Goal: Information Seeking & Learning: Learn about a topic

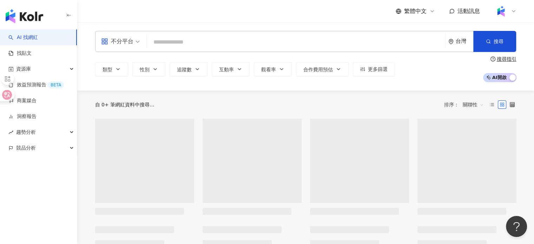
click at [200, 42] on input "search" at bounding box center [296, 41] width 293 height 13
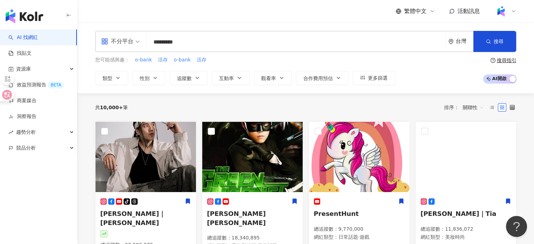
type input "********"
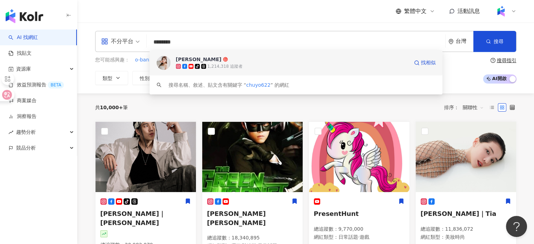
click at [244, 61] on span "張小筑 Ya Chu" at bounding box center [292, 59] width 233 height 7
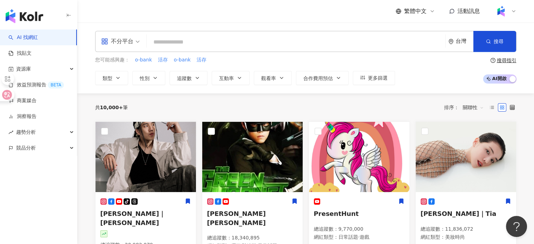
click at [340, 38] on input "search" at bounding box center [296, 41] width 293 height 13
paste input "********"
type input "********"
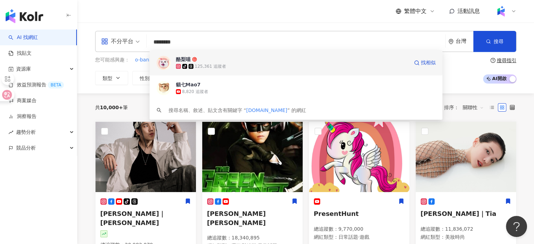
click at [291, 67] on div "tiktok-icon 125,361 追蹤者" at bounding box center [292, 66] width 233 height 7
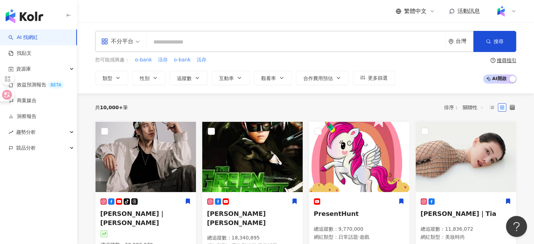
paste input "**********"
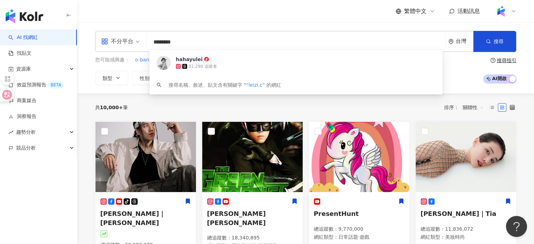
type input "*******"
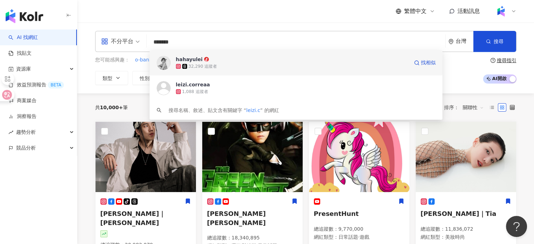
click at [237, 67] on div "32,290 追蹤者" at bounding box center [292, 66] width 233 height 7
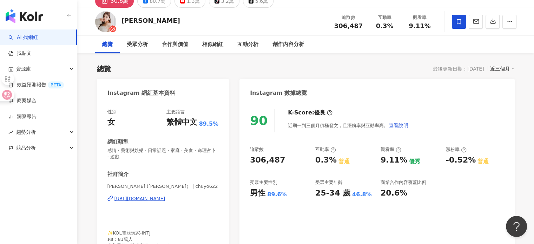
scroll to position [70, 0]
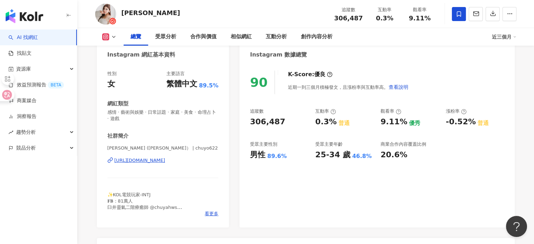
click at [165, 161] on div "https://www.instagram.com/chuyo622/" at bounding box center [139, 160] width 51 height 6
drag, startPoint x: 121, startPoint y: 9, endPoint x: 166, endPoint y: 9, distance: 44.6
click at [166, 9] on div "張小筑 Ya Chu 追蹤數 306,487 互動率 0.3% 觀看率 9.11%" at bounding box center [305, 14] width 449 height 28
copy div "張小筑 Ya Chu"
click at [373, 21] on div "追蹤數 306,487 互動率 0.3% 觀看率 9.11%" at bounding box center [383, 14] width 107 height 21
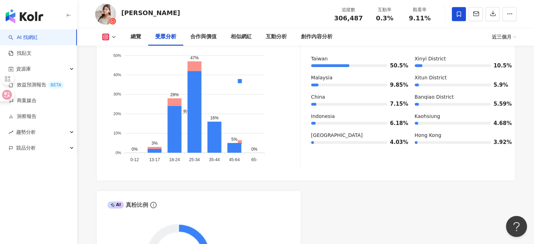
scroll to position [773, 0]
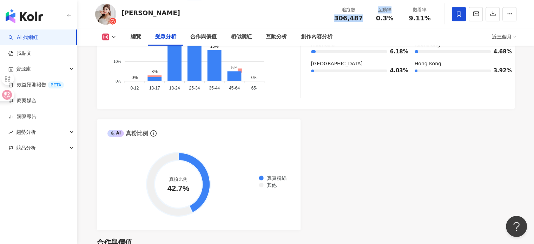
drag, startPoint x: 334, startPoint y: 19, endPoint x: 370, endPoint y: 21, distance: 35.5
click at [370, 21] on div "追蹤數 306,487 互動率 0.3% 觀看率 9.11%" at bounding box center [383, 14] width 107 height 21
click at [365, 19] on div "追蹤數 306,487" at bounding box center [348, 13] width 37 height 15
drag, startPoint x: 364, startPoint y: 19, endPoint x: 331, endPoint y: 22, distance: 32.5
click at [331, 22] on div "張小筑 Ya Chu 追蹤數 306,487 互動率 0.3% 觀看率 9.11%" at bounding box center [305, 14] width 449 height 28
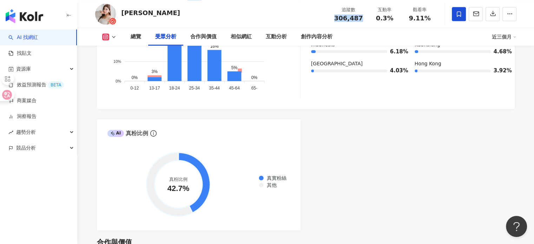
copy span "306,487"
drag, startPoint x: 373, startPoint y: 16, endPoint x: 395, endPoint y: 18, distance: 21.9
click at [395, 18] on div "0.3%" at bounding box center [385, 18] width 27 height 7
copy span "0.3%"
drag, startPoint x: 410, startPoint y: 14, endPoint x: 436, endPoint y: 17, distance: 26.1
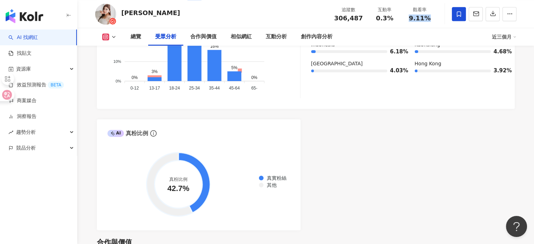
click at [436, 17] on div "觀看率 9.11%" at bounding box center [419, 13] width 35 height 15
copy span "9.11%"
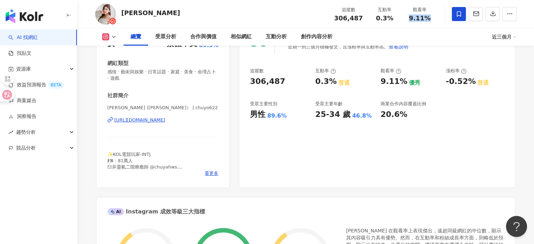
scroll to position [105, 0]
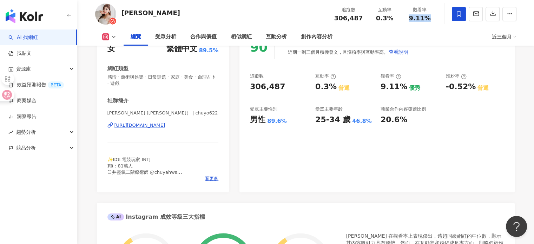
click at [468, 125] on div "追蹤數 306,487 互動率 0.3% 普通 觀看率 9.11% 優秀 漲粉率 -0.52% 普通 受眾主要性別 男性 89.6% 受眾主要年齡 25-34…" at bounding box center [377, 99] width 254 height 52
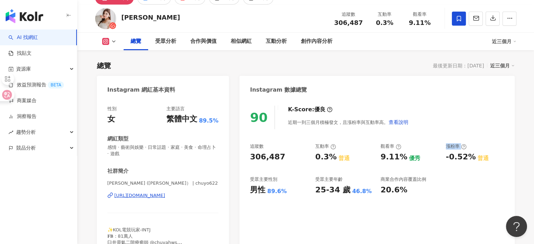
drag, startPoint x: 442, startPoint y: 155, endPoint x: 446, endPoint y: 156, distance: 4.2
click at [446, 156] on div "追蹤數 306,487 互動率 0.3% 普通 觀看率 9.11% 優秀 漲粉率 -0.52% 普通 受眾主要性別 男性 89.6% 受眾主要年齡 25-34…" at bounding box center [377, 169] width 254 height 52
click at [444, 162] on div "追蹤數 306,487 互動率 0.3% 普通 觀看率 9.11% 優秀 漲粉率 -0.52% 普通 受眾主要性別 男性 89.6% 受眾主要年齡 25-34…" at bounding box center [377, 169] width 254 height 52
drag, startPoint x: 444, startPoint y: 158, endPoint x: 471, endPoint y: 159, distance: 27.8
click at [471, 159] on div "追蹤數 306,487 互動率 0.3% 普通 觀看率 9.11% 優秀 漲粉率 -0.52% 普通 受眾主要性別 男性 89.6% 受眾主要年齡 25-34…" at bounding box center [377, 169] width 254 height 52
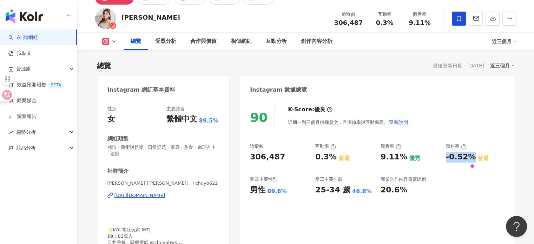
copy div "-0.52%"
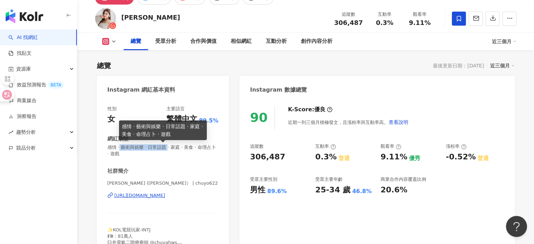
drag, startPoint x: 122, startPoint y: 149, endPoint x: 172, endPoint y: 148, distance: 49.5
click at [172, 148] on span "感情 · 藝術與娛樂 · 日常話題 · 家庭 · 美食 · 命理占卜 · 遊戲" at bounding box center [162, 150] width 111 height 13
copy span "藝術與娛樂 · 日常話題"
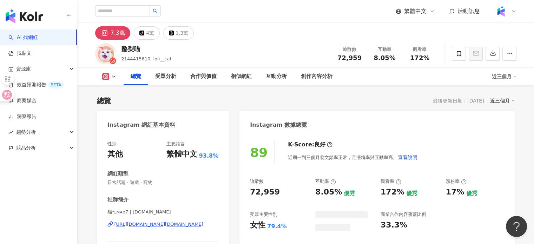
click at [168, 225] on div "[URL][DOMAIN_NAME][DOMAIN_NAME]" at bounding box center [158, 224] width 89 height 6
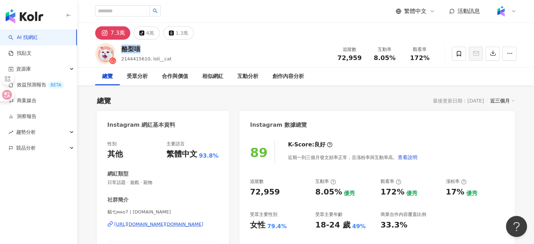
drag, startPoint x: 140, startPoint y: 50, endPoint x: 124, endPoint y: 48, distance: 16.6
click at [124, 48] on div "酪梨喵" at bounding box center [146, 49] width 50 height 9
copy div "酪梨喵"
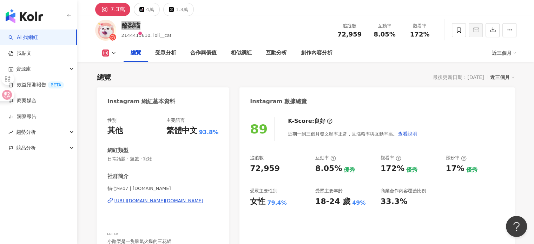
scroll to position [35, 0]
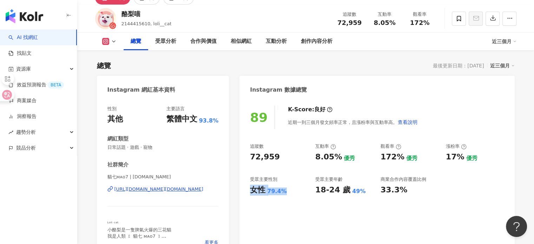
drag, startPoint x: 277, startPoint y: 192, endPoint x: 285, endPoint y: 193, distance: 8.8
click at [285, 193] on div "89 K-Score : 良好 近期一到三個月發文頻率正常，且漲粉率與互動率高。 查看說明 追蹤數 72,959 互動率 8.05% 優秀 觀看率 172% …" at bounding box center [376, 178] width 275 height 158
drag, startPoint x: 335, startPoint y: 193, endPoint x: 363, endPoint y: 193, distance: 27.7
click at [363, 193] on div "18-24 歲 49%" at bounding box center [344, 190] width 58 height 11
click at [365, 207] on div "89 K-Score : 良好 近期一到三個月發文頻率正常，且漲粉率與互動率高。 查看說明 追蹤數 72,959 互動率 8.05% 優秀 觀看率 172% …" at bounding box center [376, 178] width 275 height 158
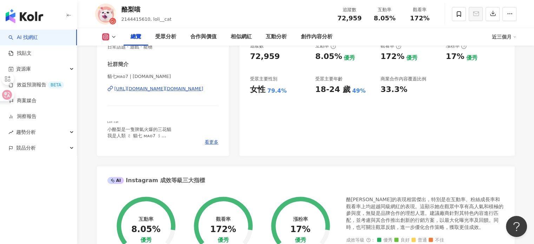
scroll to position [105, 0]
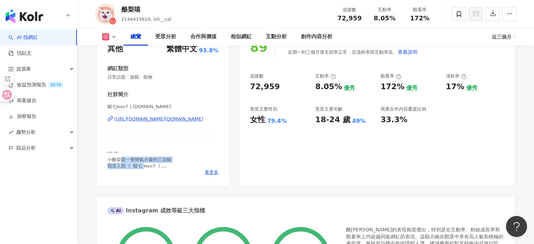
drag, startPoint x: 121, startPoint y: 161, endPoint x: 145, endPoint y: 168, distance: 24.8
click at [145, 168] on span "ᴸᵒˡⁱ ᶜᵃᵗ 小酪梨是一隻脾氣火爆的三花貓 我是人類 ꒰ 貓七 ᴍᴀᴏ7 ꒱ ． ．． ᴄᴀᴛ• 奶酪 . 家裡唯一長腿貓 ᴄᴀᴛ• 方柒柒 . 橘 ᴄᴀ…" at bounding box center [139, 187] width 64 height 75
click at [195, 159] on div "ᴸᵒˡⁱ ᶜᵃᵗ 小酪梨是一隻脾氣火爆的三花貓 我是人類 ꒰ 貓七 ᴍᴀᴏ7 ꒱ ． ．． ᴄᴀᴛ• 奶酪 . 家裡唯一長腿貓 ᴄᴀᴛ• 方柒柒 . 橘 ᴄᴀ…" at bounding box center [162, 159] width 111 height 19
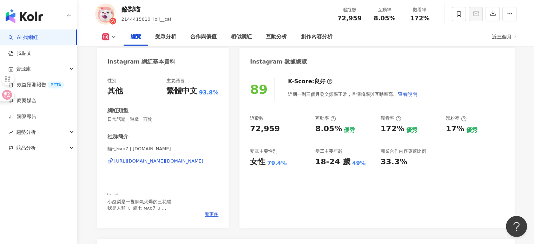
scroll to position [38, 0]
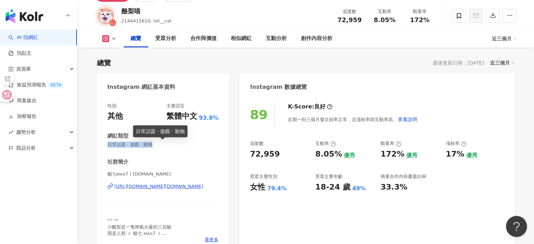
drag, startPoint x: 107, startPoint y: 145, endPoint x: 160, endPoint y: 149, distance: 53.8
click at [160, 149] on div "性別 其他 主要語言 繁體中文 93.8% 網紅類型 日常話題 · 遊戲 · 寵物 社群簡介 貓七ᴍᴀᴏ7 | mao7.cat https://www.in…" at bounding box center [163, 175] width 132 height 158
copy span "日常話題 · 遊戲 · 寵物"
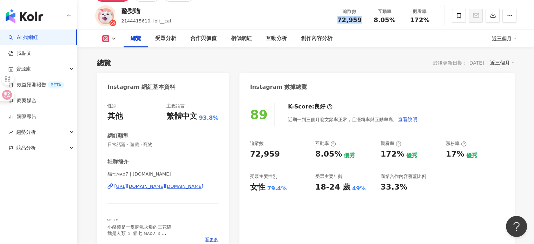
drag, startPoint x: 339, startPoint y: 21, endPoint x: 366, endPoint y: 22, distance: 27.1
click at [366, 22] on div "追蹤數 72,959" at bounding box center [349, 15] width 35 height 15
copy span "72,959"
drag, startPoint x: 375, startPoint y: 19, endPoint x: 403, endPoint y: 25, distance: 28.0
click at [403, 25] on div "追蹤數 72,959 互動率 8.05% 觀看率 172%" at bounding box center [384, 15] width 105 height 21
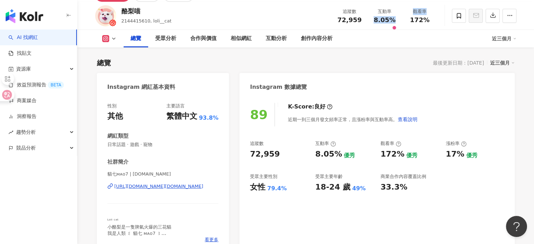
copy div "8.05% 觀看率"
click at [412, 22] on span "172%" at bounding box center [420, 20] width 20 height 7
drag, startPoint x: 412, startPoint y: 22, endPoint x: 429, endPoint y: 22, distance: 17.6
click at [429, 22] on div "172%" at bounding box center [420, 20] width 27 height 7
copy span "172%"
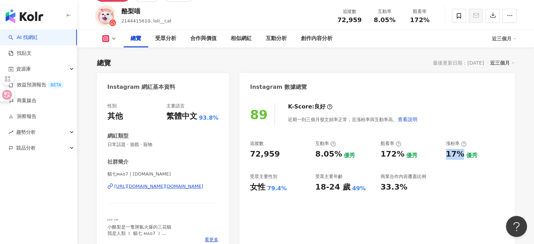
drag, startPoint x: 446, startPoint y: 155, endPoint x: 461, endPoint y: 153, distance: 15.6
click at [461, 153] on div "17%" at bounding box center [455, 154] width 19 height 11
copy div "17%"
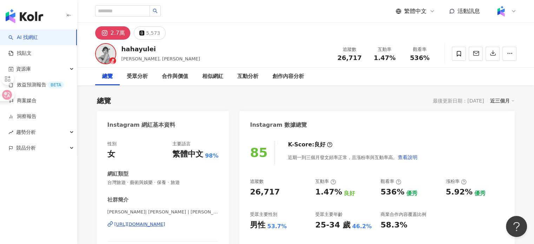
click at [445, 137] on div "85 K-Score : 良好 近期一到三個月發文頻率正常，且漲粉率與互動率高。 查看說明 追蹤數 26,717 互動率 1.47% 良好 觀看率 536% …" at bounding box center [376, 213] width 275 height 158
click at [165, 226] on div "[URL][DOMAIN_NAME]" at bounding box center [139, 224] width 51 height 6
drag, startPoint x: 106, startPoint y: 212, endPoint x: 121, endPoint y: 213, distance: 14.4
click at [121, 213] on div "性別 女 主要語言 繁體中文 98% 網紅類型 台灣旅遊 · 藝術與娛樂 · 保養 · 旅遊 社群簡介 陳育蕾 | 蕾蕾子 | leizi.c https:/…" at bounding box center [163, 213] width 132 height 158
copy span "陳育蕾"
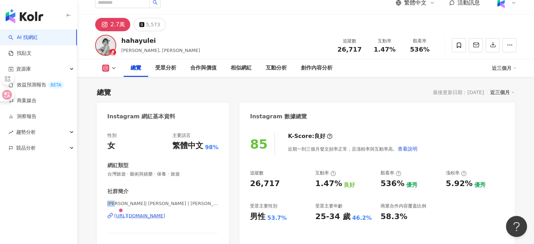
scroll to position [35, 0]
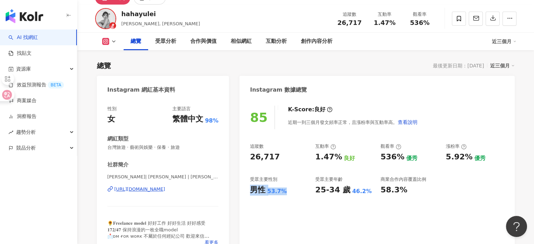
drag, startPoint x: 250, startPoint y: 191, endPoint x: 286, endPoint y: 194, distance: 36.6
click at [286, 194] on div "85 K-Score : 良好 近期一到三個月發文頻率正常，且漲粉率與互動率高。 查看說明 追蹤數 26,717 互動率 1.47% 良好 觀看率 536% …" at bounding box center [376, 178] width 275 height 158
drag, startPoint x: 409, startPoint y: 26, endPoint x: 442, endPoint y: 27, distance: 33.0
click at [442, 27] on div "hahayulei 陳育蕾, 蕾蕾子 追蹤數 26,717 互動率 1.47% 觀看率 536%" at bounding box center [305, 19] width 449 height 28
drag, startPoint x: 250, startPoint y: 191, endPoint x: 282, endPoint y: 198, distance: 32.4
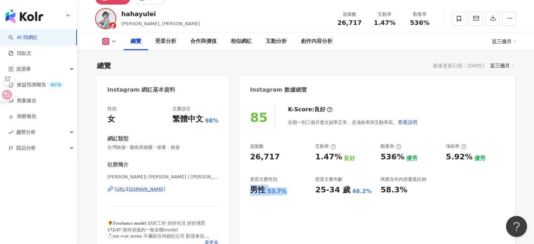
click at [282, 198] on div "85 K-Score : 良好 近期一到三個月發文頻率正常，且漲粉率與互動率高。 查看說明 追蹤數 26,717 互動率 1.47% 良好 觀看率 536% …" at bounding box center [376, 178] width 275 height 158
click at [332, 199] on div "85 K-Score : 良好 近期一到三個月發文頻率正常，且漲粉率與互動率高。 查看說明 追蹤數 26,717 互動率 1.47% 良好 觀看率 536% …" at bounding box center [376, 178] width 275 height 158
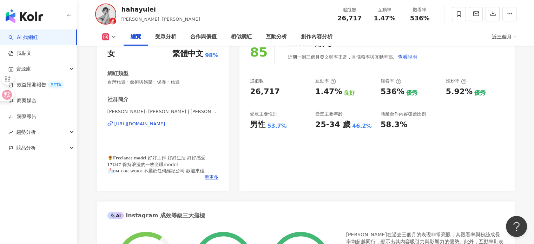
scroll to position [70, 0]
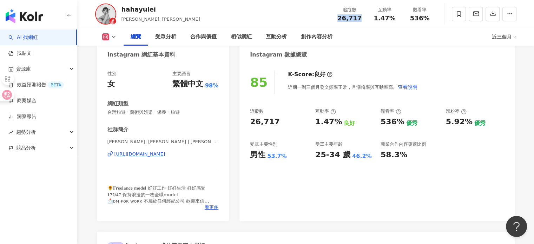
drag, startPoint x: 337, startPoint y: 18, endPoint x: 365, endPoint y: 20, distance: 27.5
click at [365, 20] on div "追蹤數 26,717" at bounding box center [349, 13] width 35 height 15
copy span "26,717"
drag, startPoint x: 374, startPoint y: 19, endPoint x: 396, endPoint y: 19, distance: 22.5
click at [396, 19] on div "1.47%" at bounding box center [385, 18] width 27 height 7
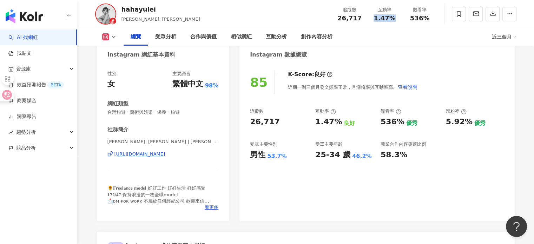
copy span "1.47%"
drag, startPoint x: 410, startPoint y: 15, endPoint x: 431, endPoint y: 16, distance: 20.7
click at [431, 16] on div "536%" at bounding box center [420, 18] width 27 height 7
copy span "536%"
drag, startPoint x: 445, startPoint y: 123, endPoint x: 468, endPoint y: 124, distance: 23.5
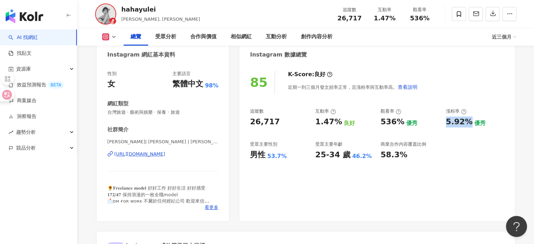
click at [468, 124] on div "追蹤數 26,717 互動率 1.47% 良好 觀看率 536% 優秀 漲粉率 5.92% 優秀 受眾主要性別 男性 53.7% 受眾主要年齡 25-34 歲…" at bounding box center [377, 134] width 254 height 52
copy div "5.92%"
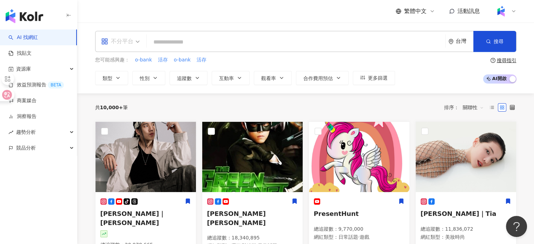
click at [116, 41] on div "不分平台" at bounding box center [117, 41] width 32 height 11
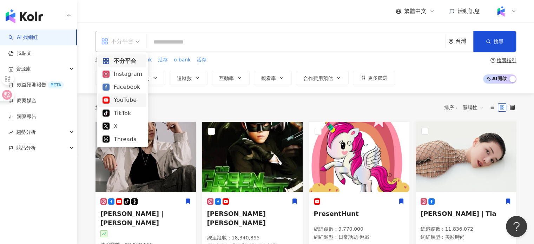
click at [123, 102] on div "YouTube" at bounding box center [123, 100] width 40 height 9
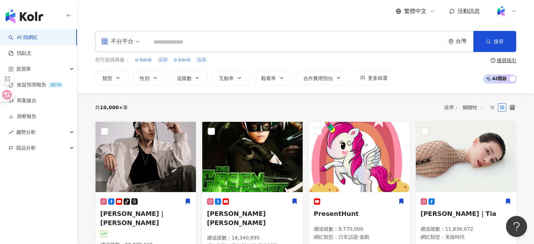
click at [195, 41] on input "search" at bounding box center [296, 41] width 293 height 13
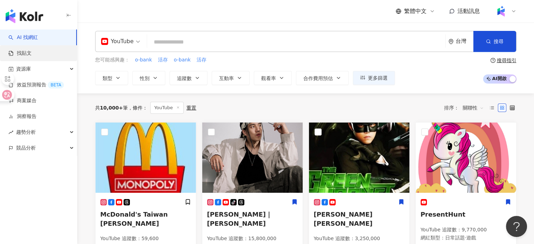
click at [30, 53] on link "找貼文" at bounding box center [19, 53] width 23 height 7
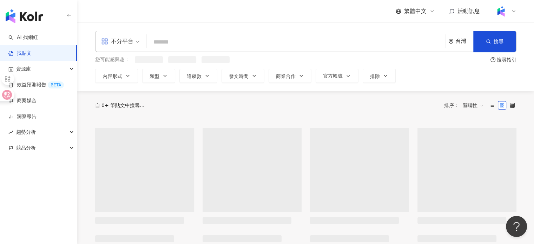
click at [122, 43] on div "不分平台" at bounding box center [117, 41] width 32 height 11
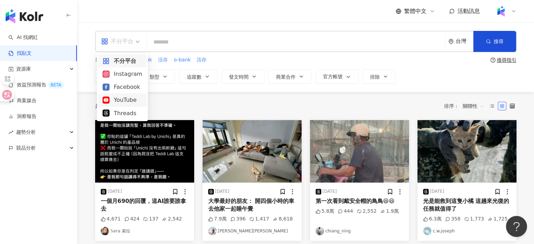
click at [131, 97] on div "YouTube" at bounding box center [123, 100] width 40 height 9
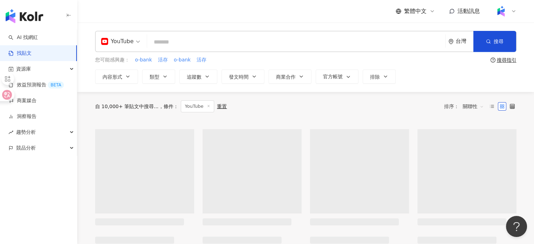
click at [196, 42] on input "search" at bounding box center [296, 41] width 293 height 15
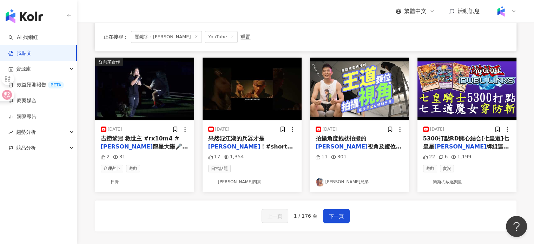
scroll to position [351, 0]
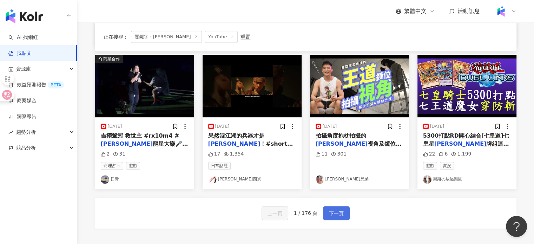
click at [329, 209] on span "下一頁" at bounding box center [336, 213] width 15 height 8
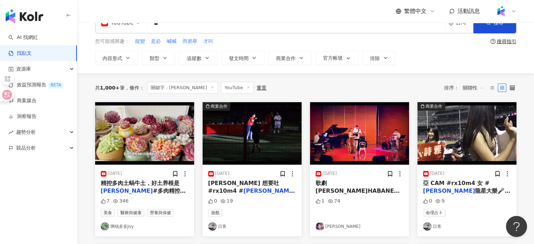
scroll to position [0, 0]
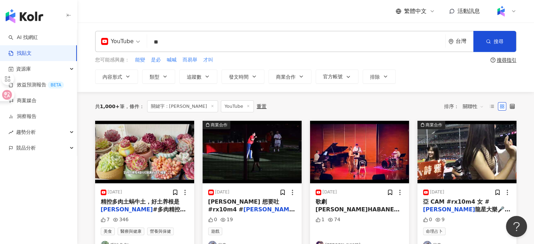
click at [210, 42] on input "**" at bounding box center [296, 41] width 293 height 15
type input "****"
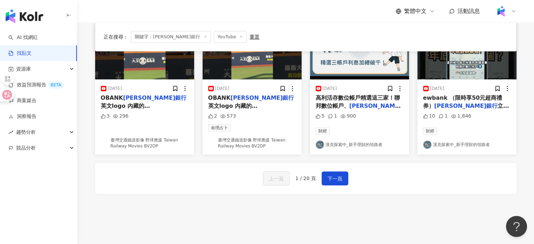
scroll to position [434, 0]
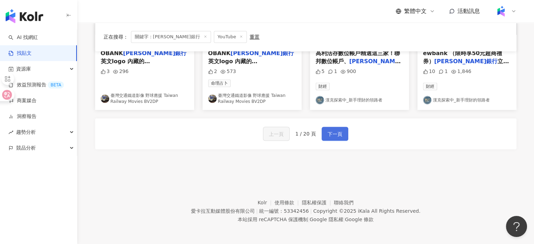
click at [331, 132] on span "下一頁" at bounding box center [335, 134] width 15 height 8
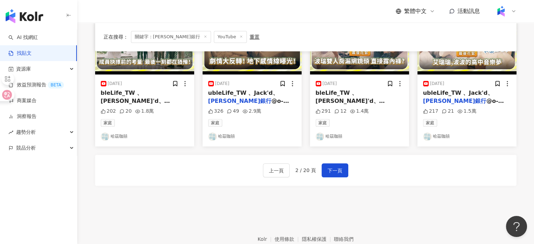
scroll to position [395, 0]
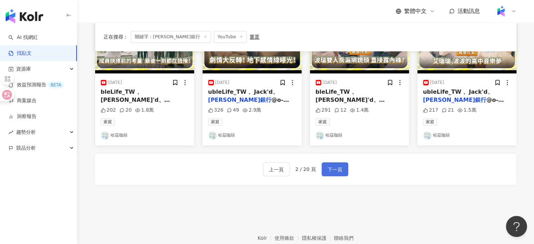
click at [340, 163] on button "下一頁" at bounding box center [335, 169] width 27 height 14
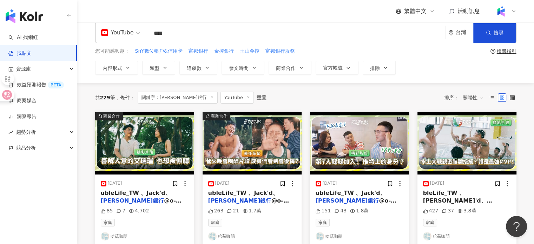
scroll to position [0, 0]
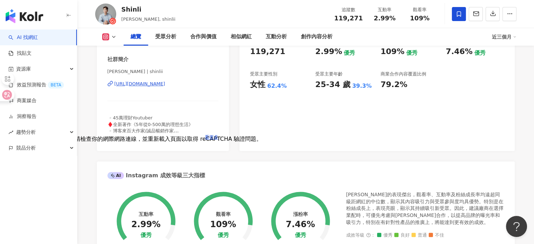
scroll to position [76, 0]
